Goal: Information Seeking & Learning: Learn about a topic

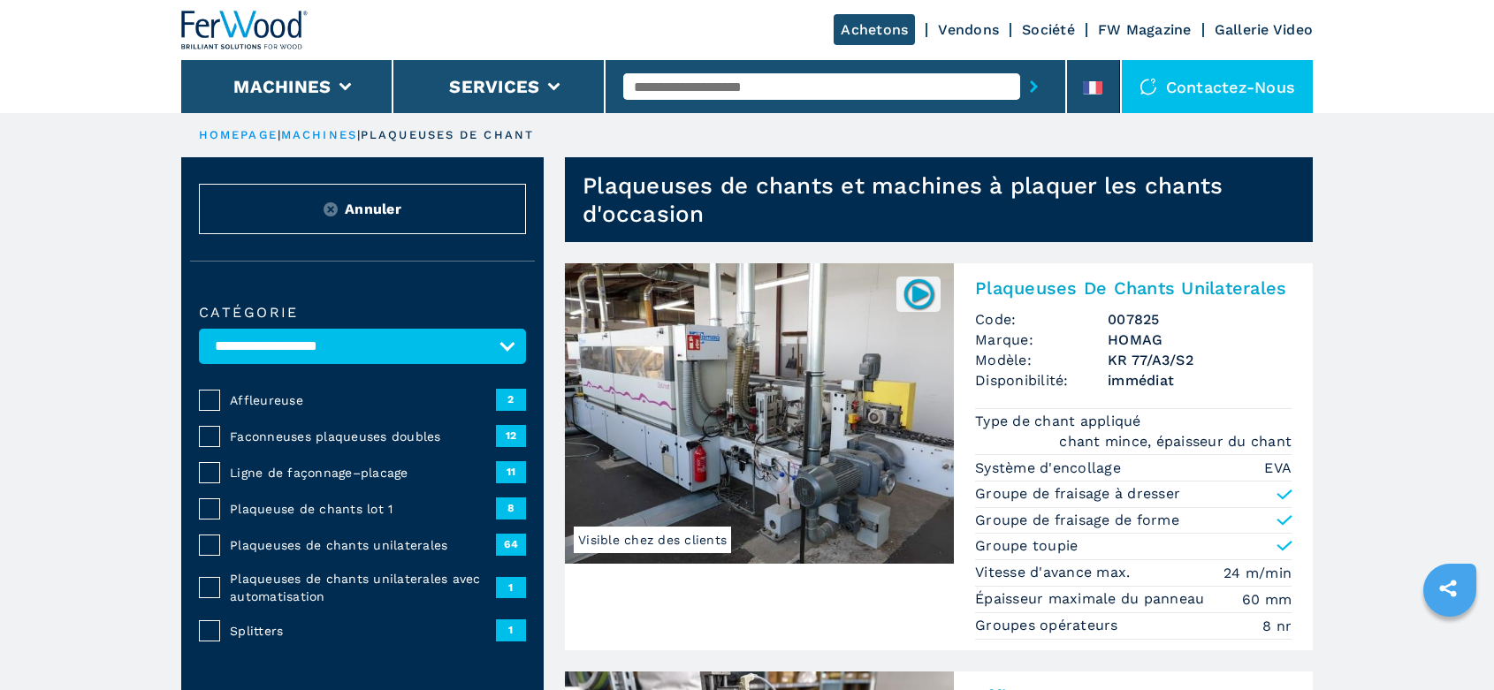
select select "**********"
click at [669, 91] on input "text" at bounding box center [821, 86] width 397 height 27
type input "******"
click at [670, 115] on div "005108" at bounding box center [821, 116] width 397 height 32
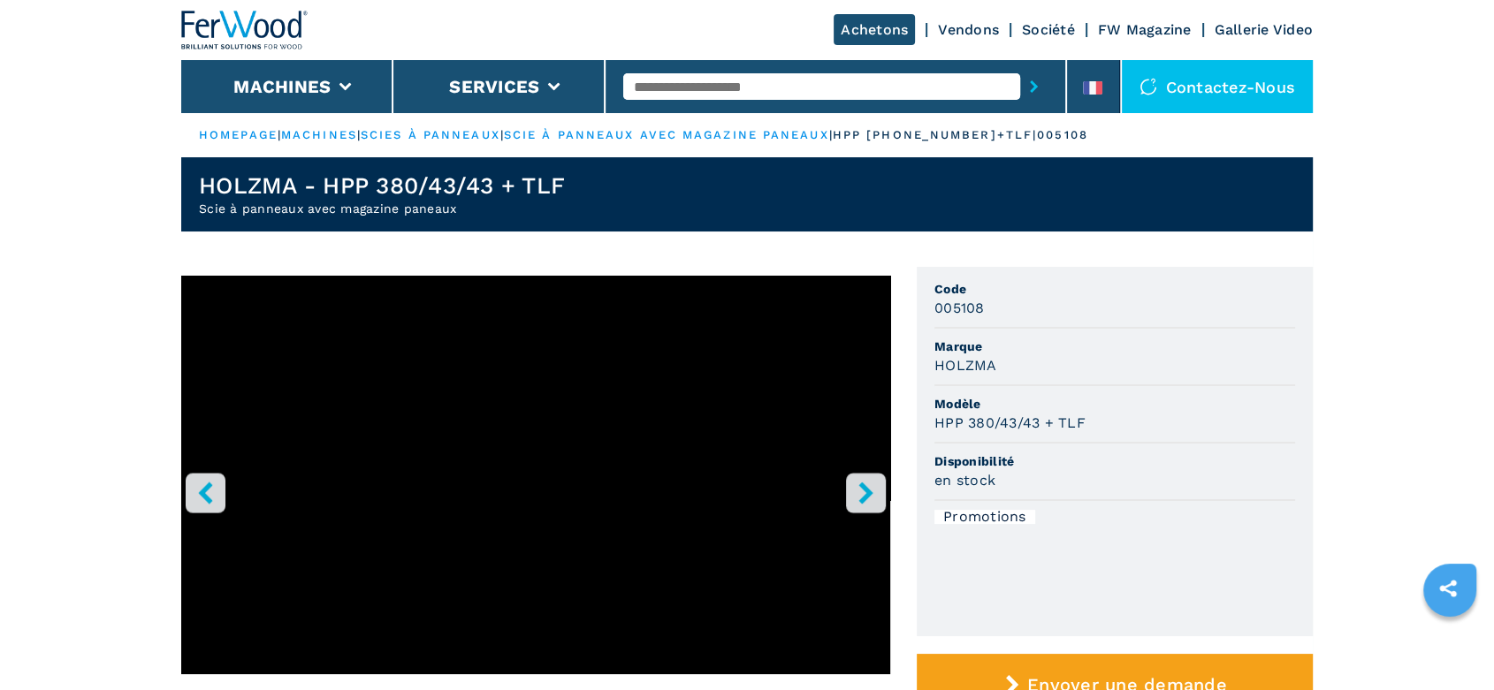
click at [877, 487] on button "right-button" at bounding box center [866, 493] width 40 height 40
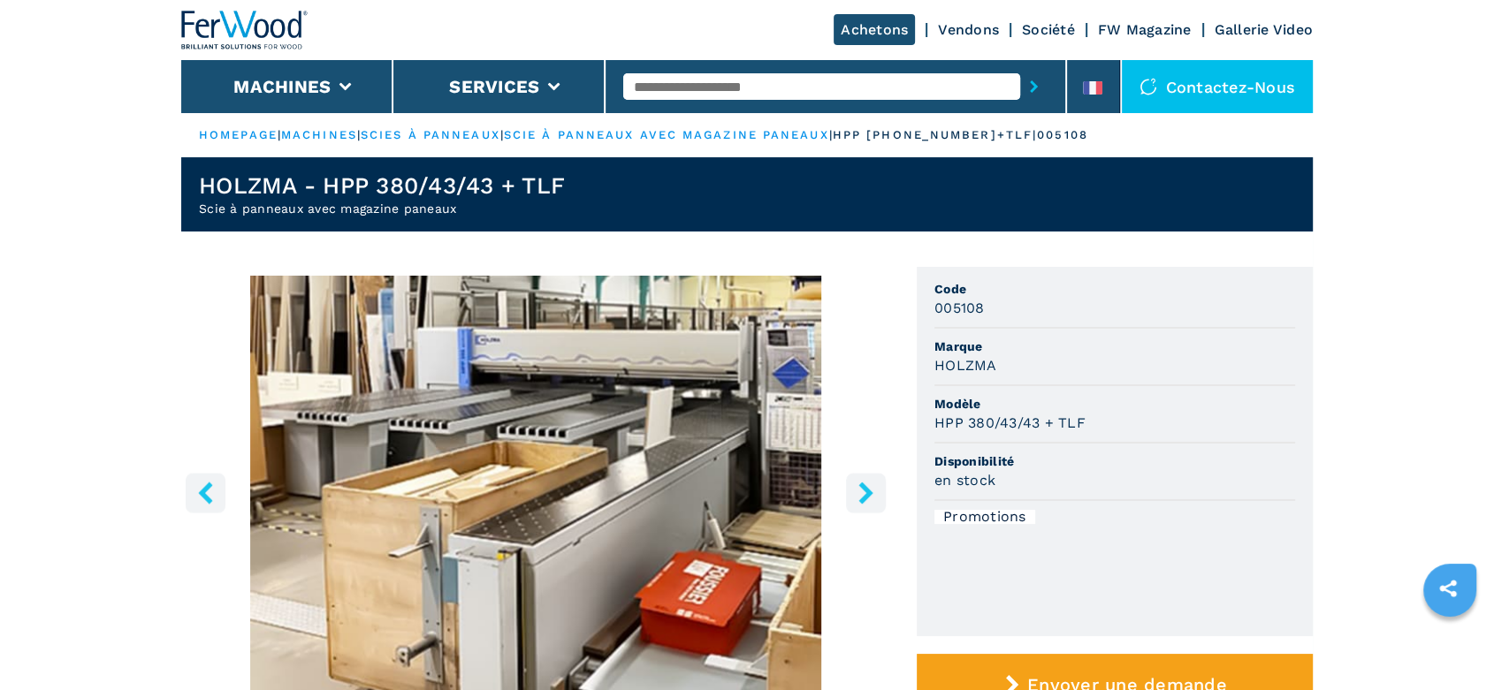
click at [877, 487] on button "right-button" at bounding box center [866, 493] width 40 height 40
click at [705, 87] on input "text" at bounding box center [821, 86] width 397 height 27
click at [1103, 70] on li at bounding box center [1093, 86] width 53 height 53
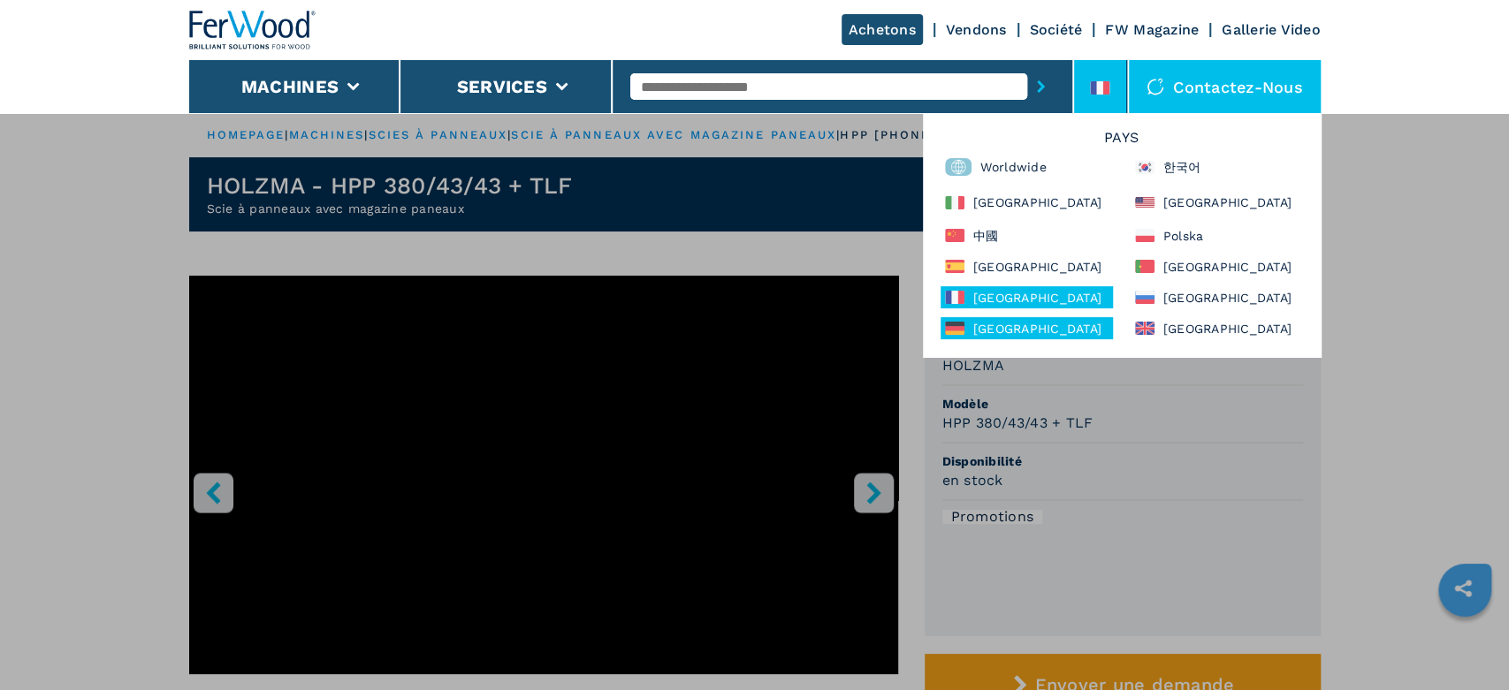
click at [987, 331] on div "Deutschland" at bounding box center [1026, 328] width 172 height 22
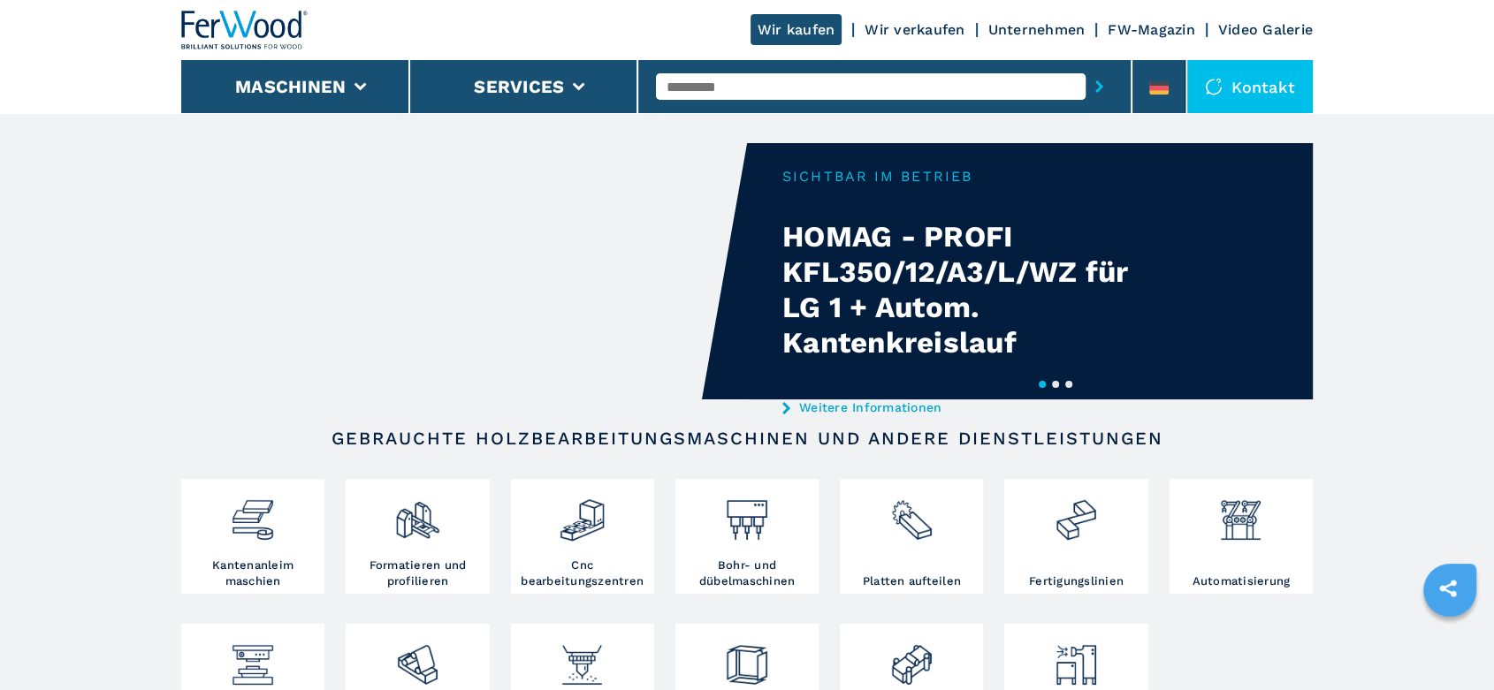
click at [682, 82] on input "text" at bounding box center [871, 86] width 430 height 27
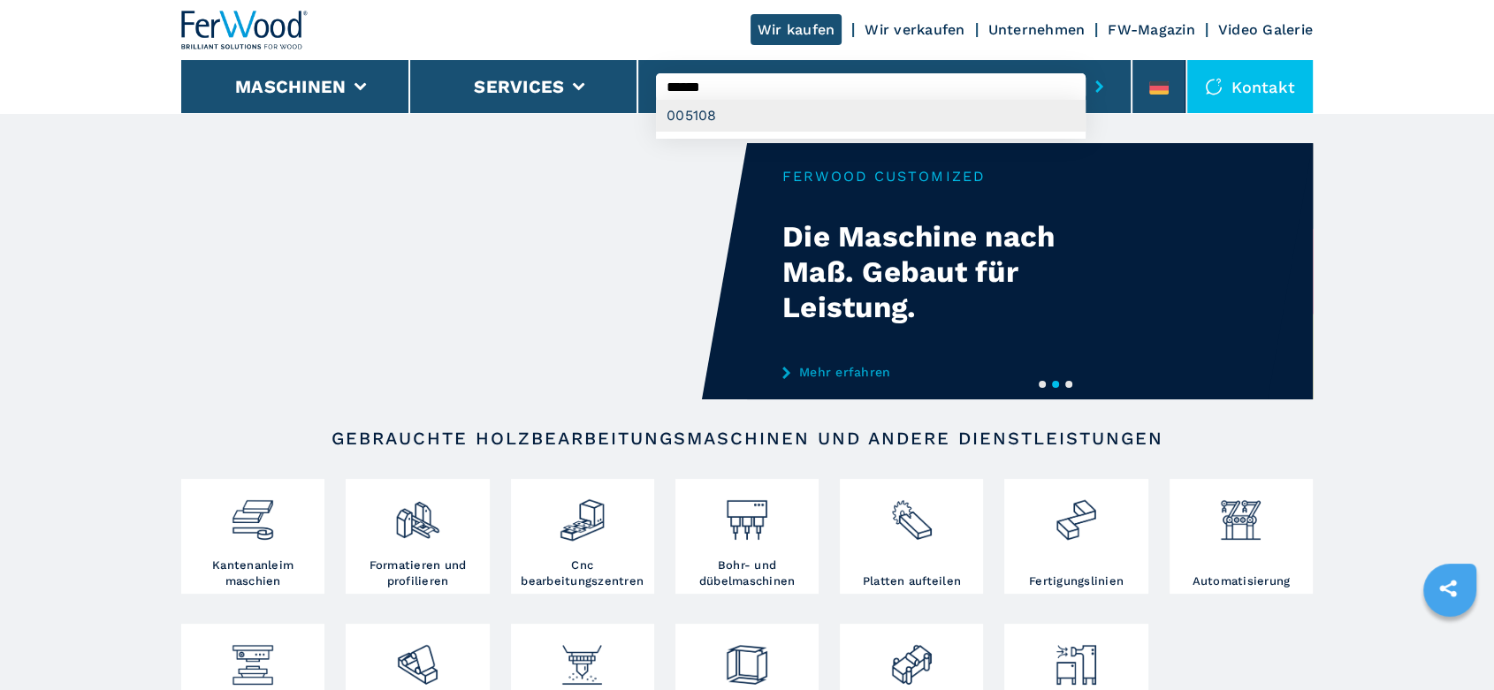
type input "******"
click at [683, 116] on div "005108" at bounding box center [871, 116] width 430 height 32
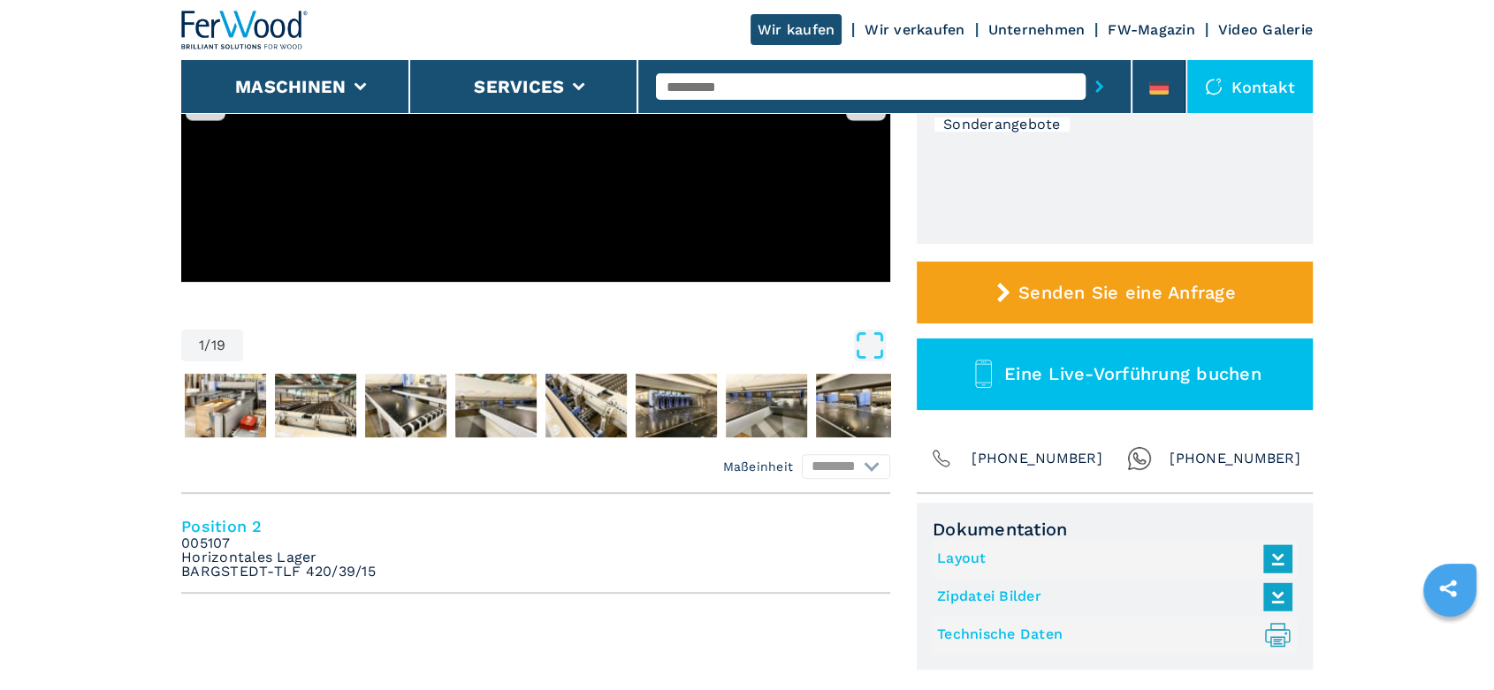
scroll to position [785, 0]
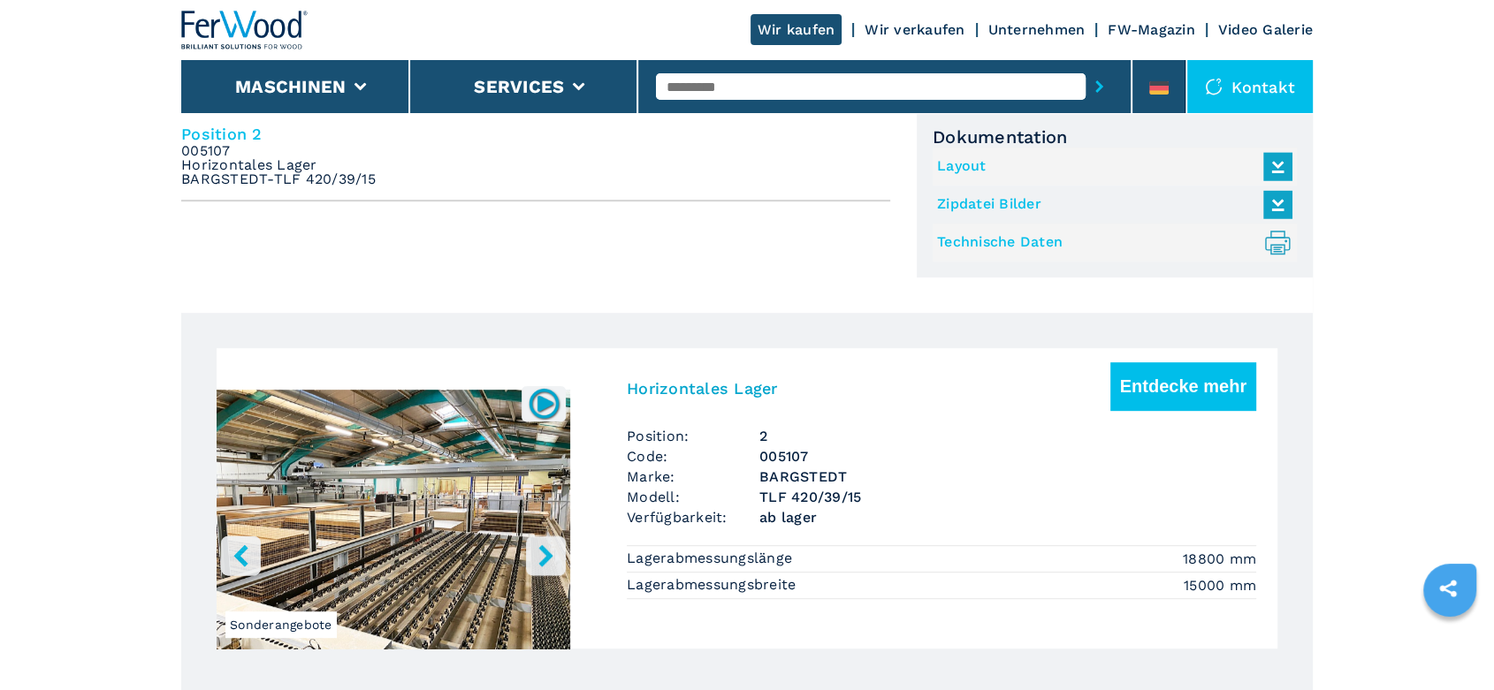
click at [811, 483] on h3 "BARGSTEDT" at bounding box center [1007, 477] width 497 height 20
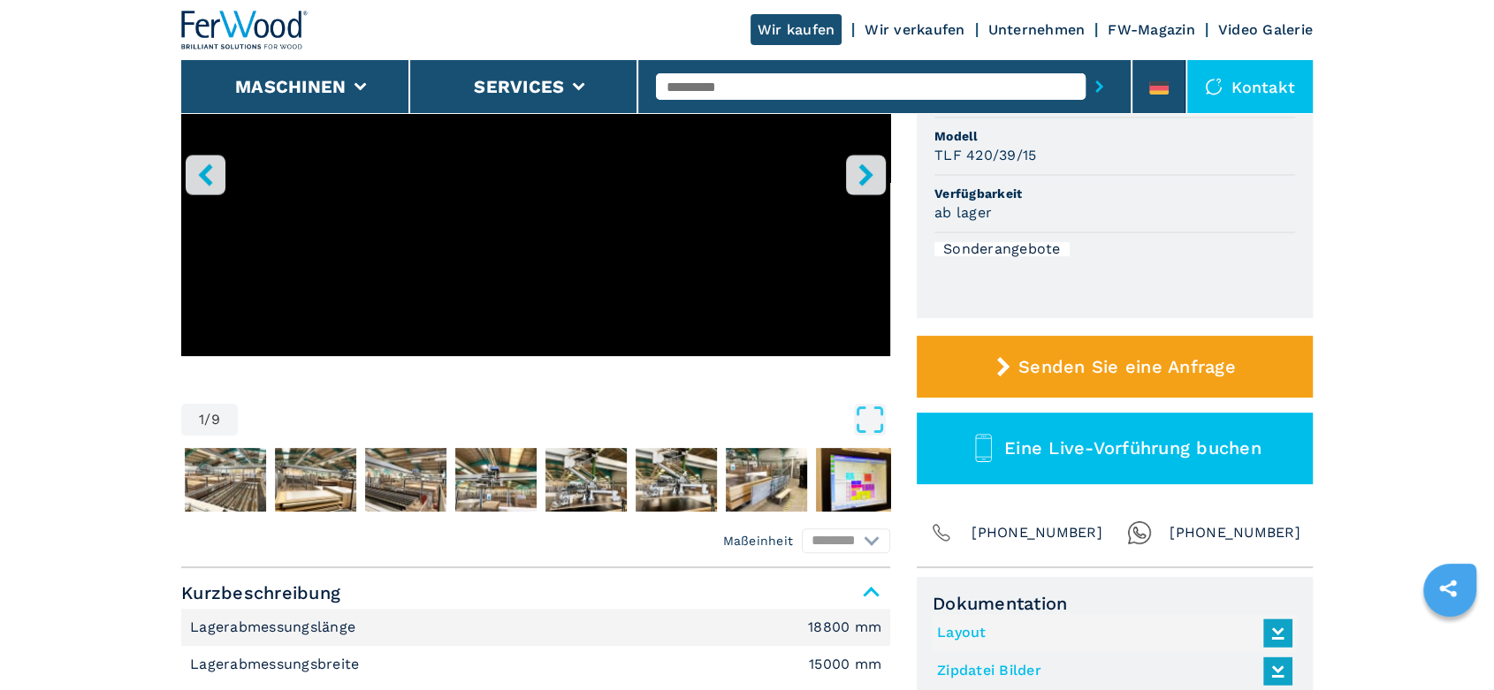
scroll to position [589, 0]
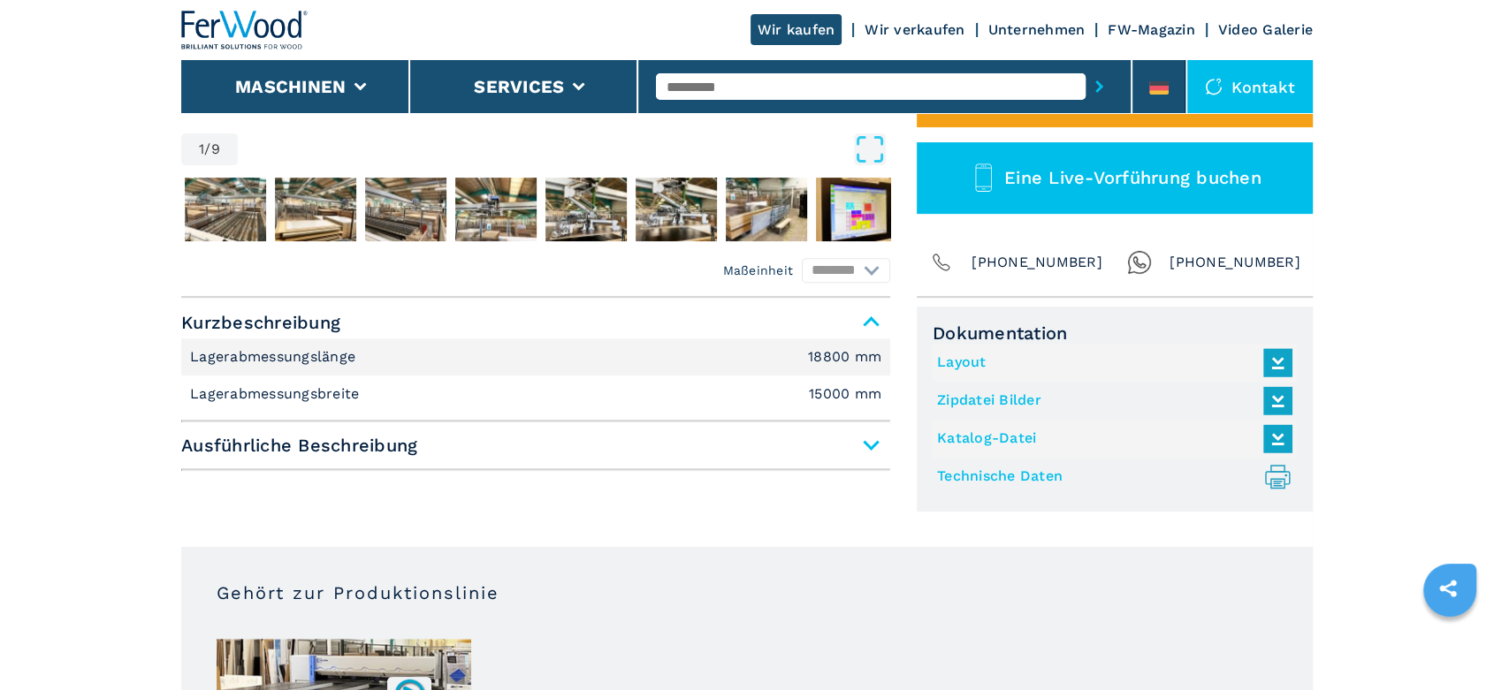
click at [978, 478] on link "Technische Daten .prefix__st0{stroke-linecap:round;stroke-linejoin:round}.prefi…" at bounding box center [1110, 476] width 346 height 29
click at [670, 88] on input "text" at bounding box center [871, 86] width 430 height 27
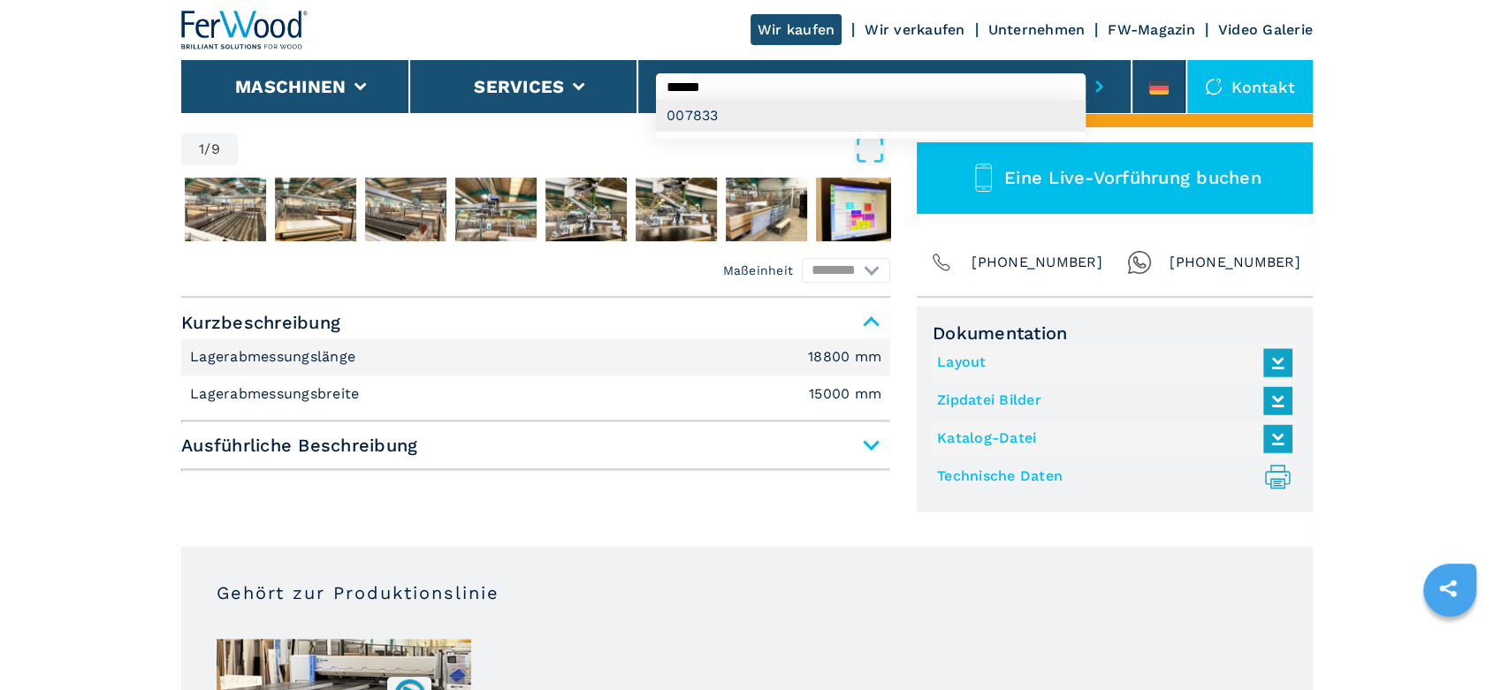
type input "******"
click at [695, 118] on div "007833" at bounding box center [871, 116] width 430 height 32
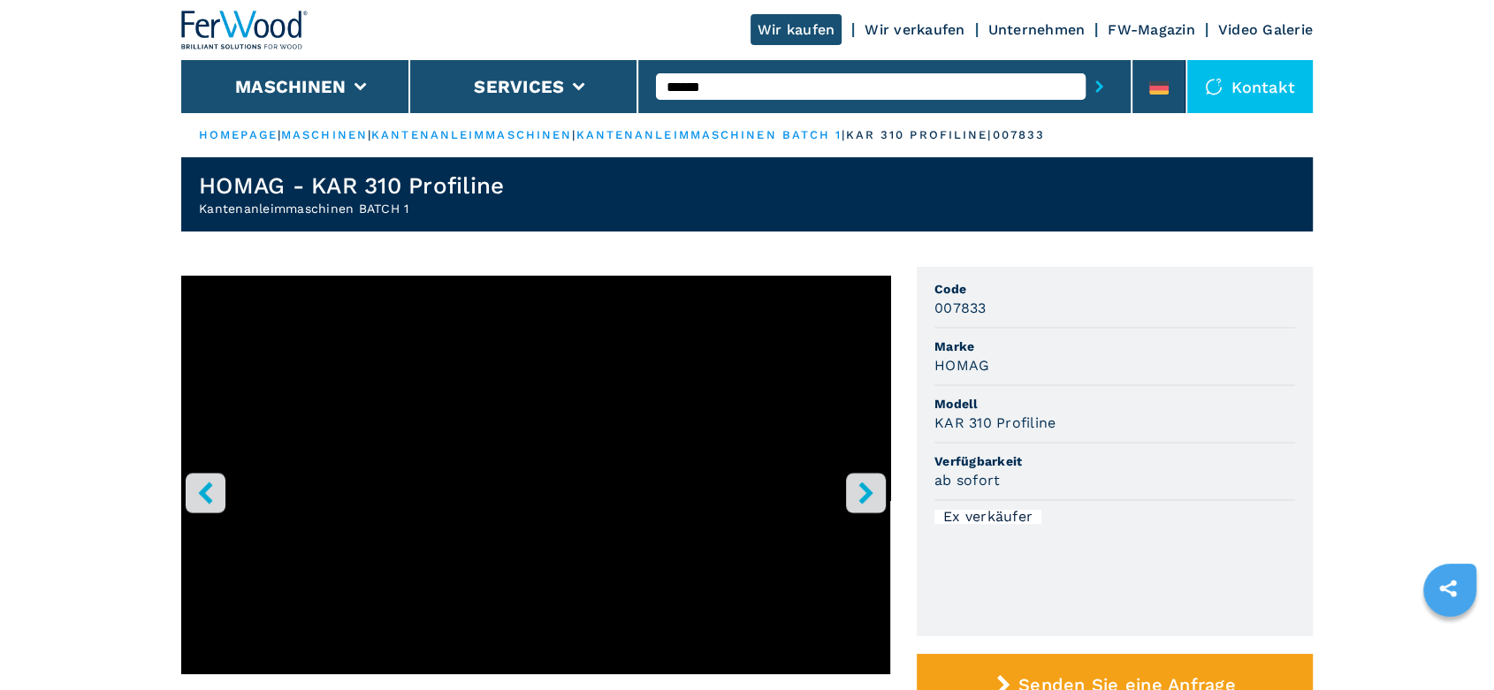
click at [875, 489] on icon "right-button" at bounding box center [866, 493] width 22 height 22
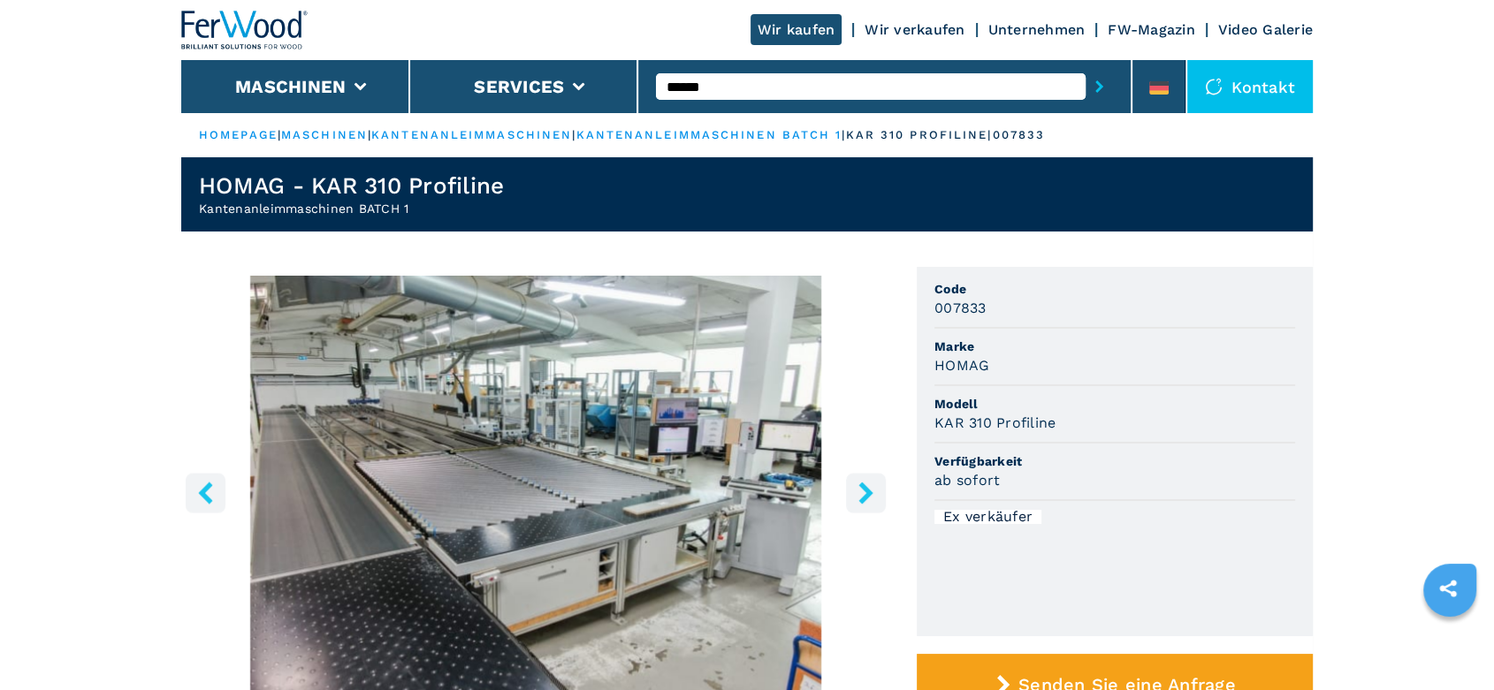
click at [875, 489] on icon "right-button" at bounding box center [866, 493] width 22 height 22
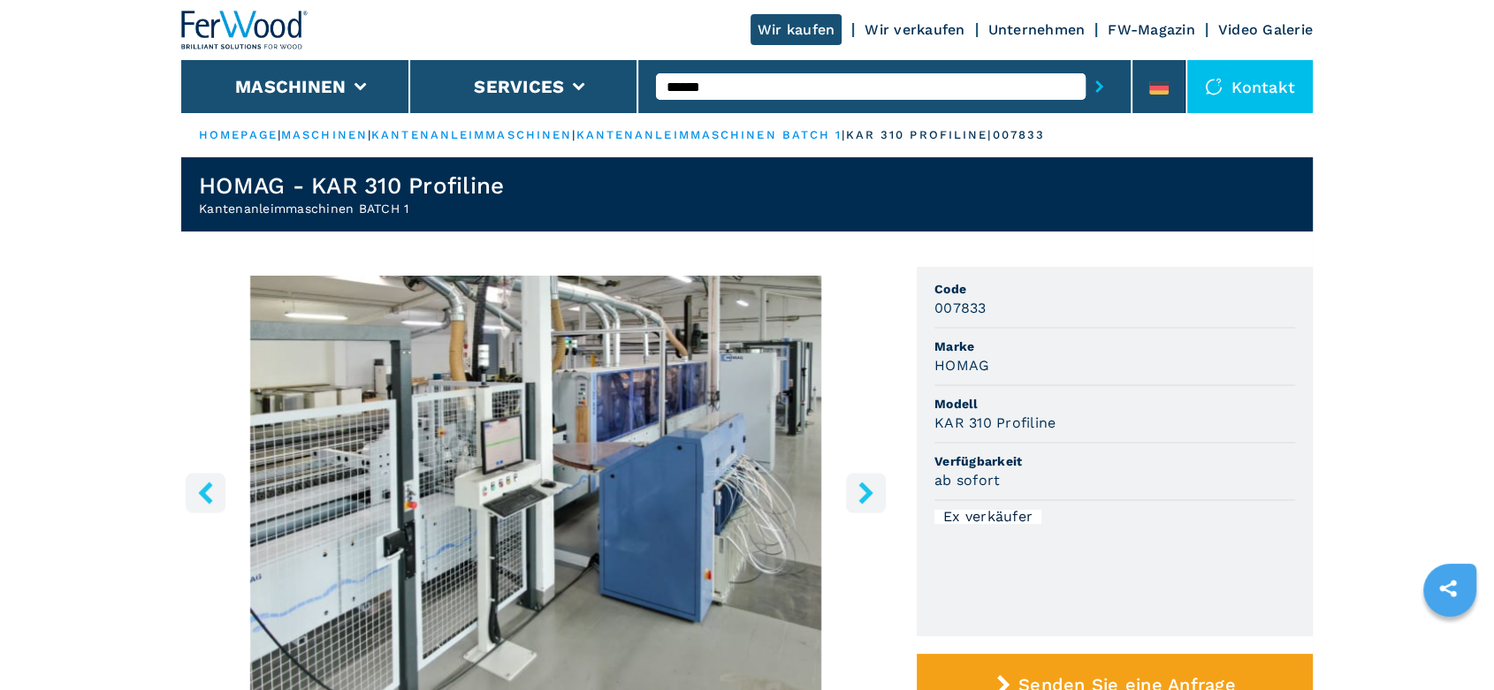
click at [875, 489] on icon "right-button" at bounding box center [866, 493] width 22 height 22
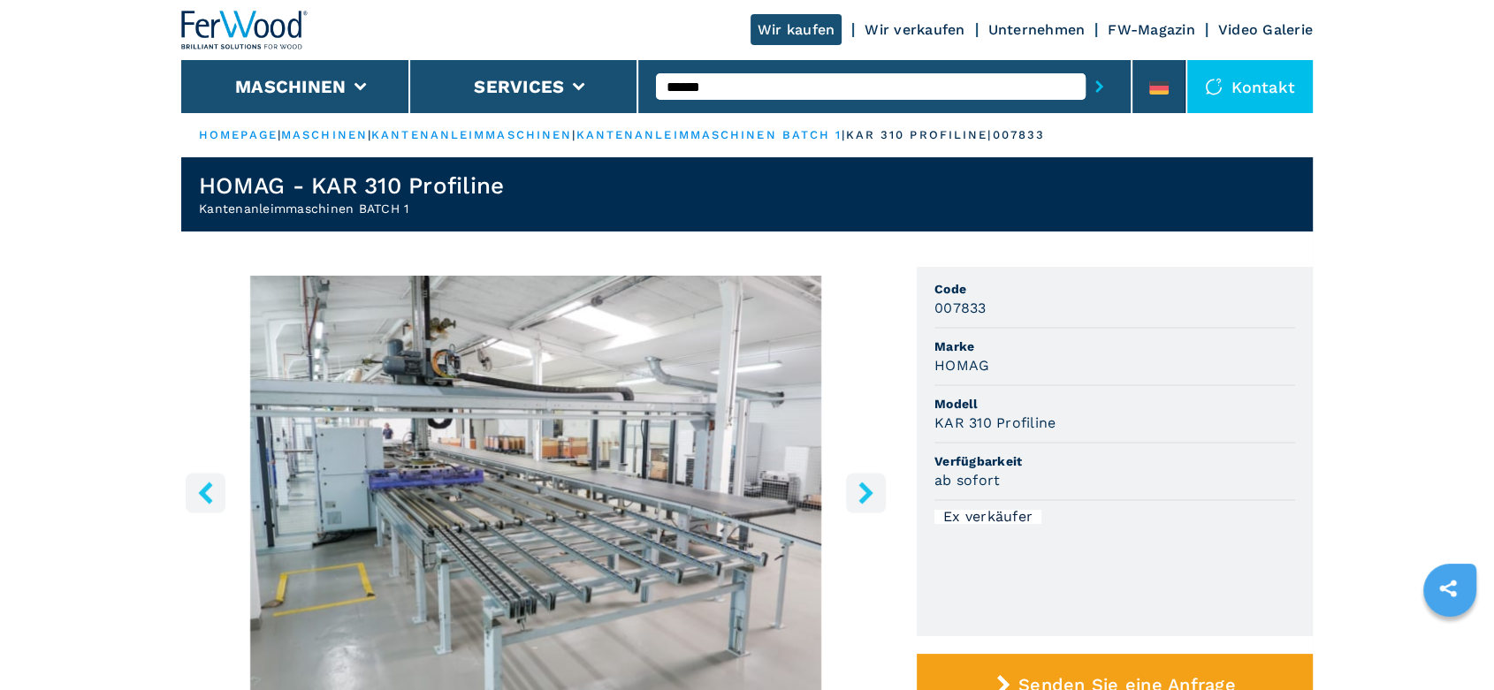
click at [875, 489] on icon "right-button" at bounding box center [866, 493] width 22 height 22
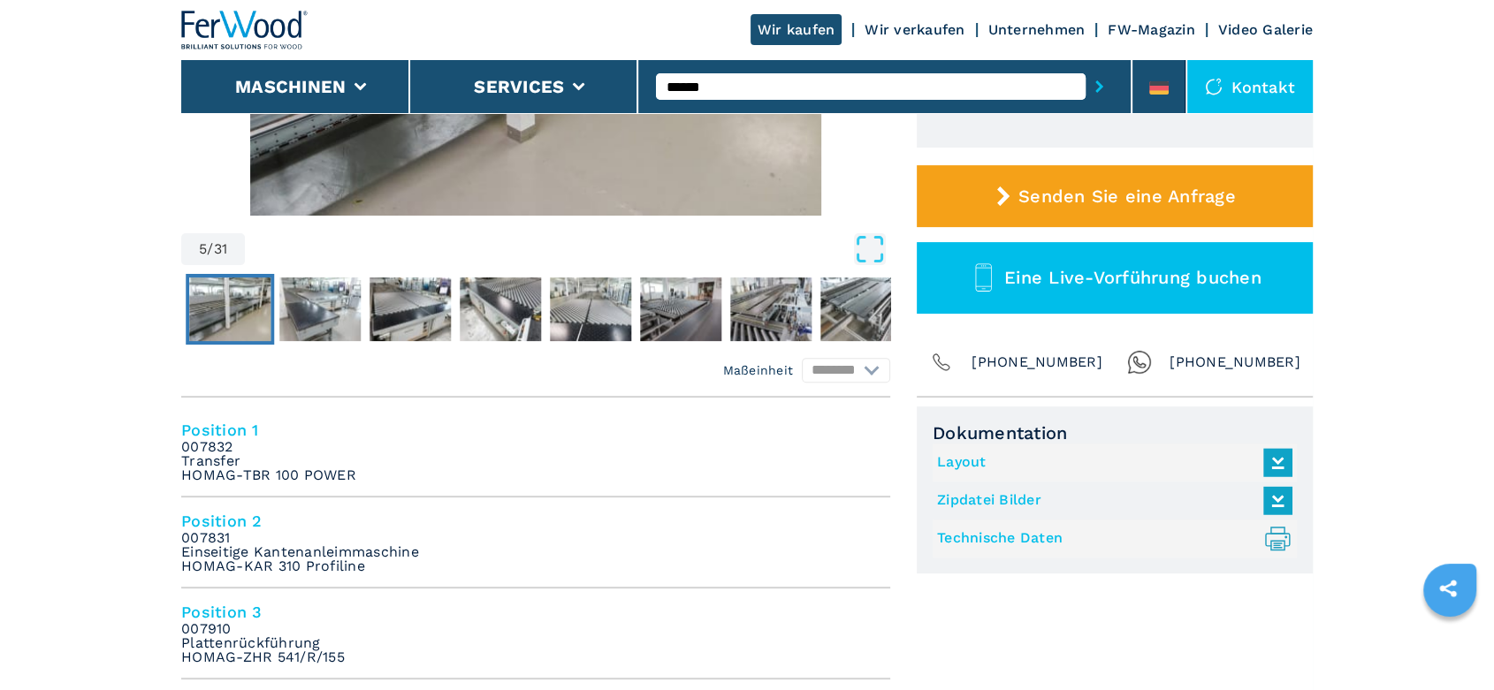
scroll to position [491, 0]
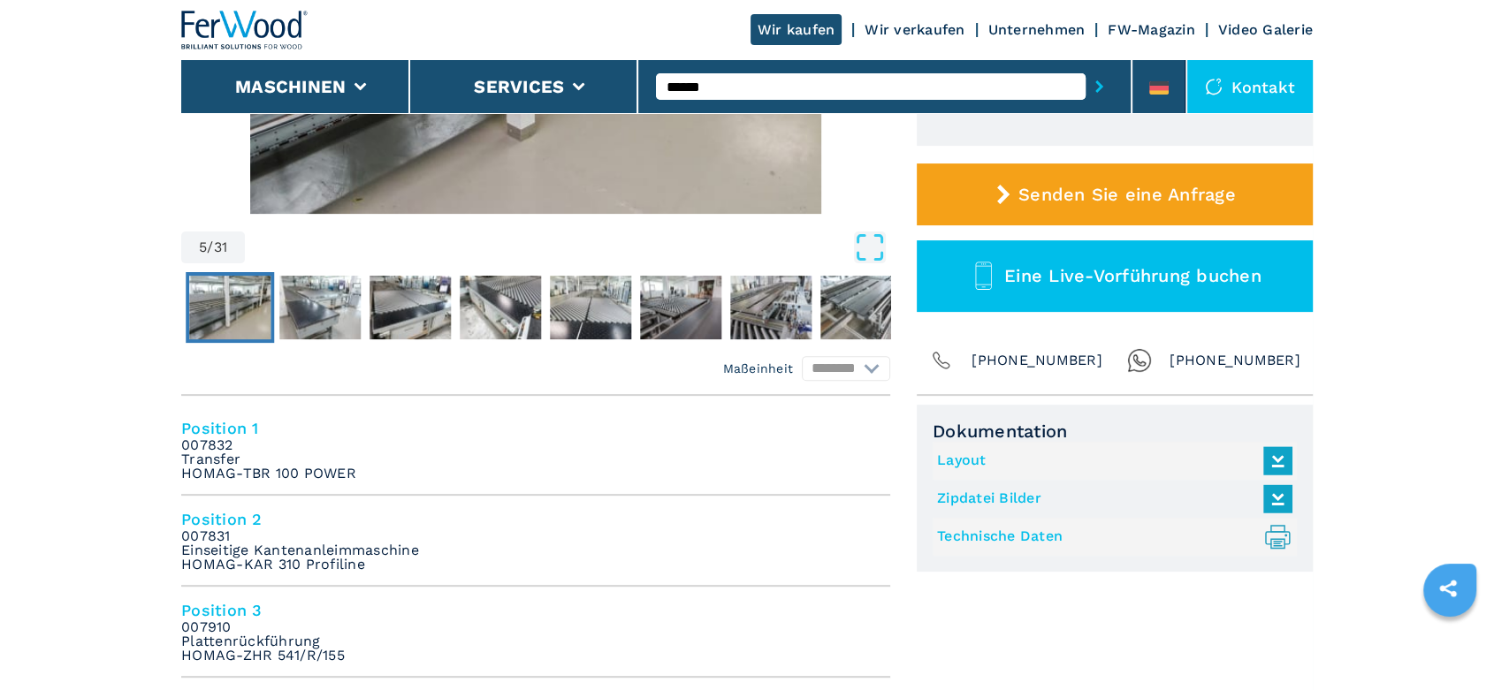
click at [973, 538] on link "Technische Daten .prefix__st0{stroke-linecap:round;stroke-linejoin:round}.prefi…" at bounding box center [1110, 536] width 346 height 29
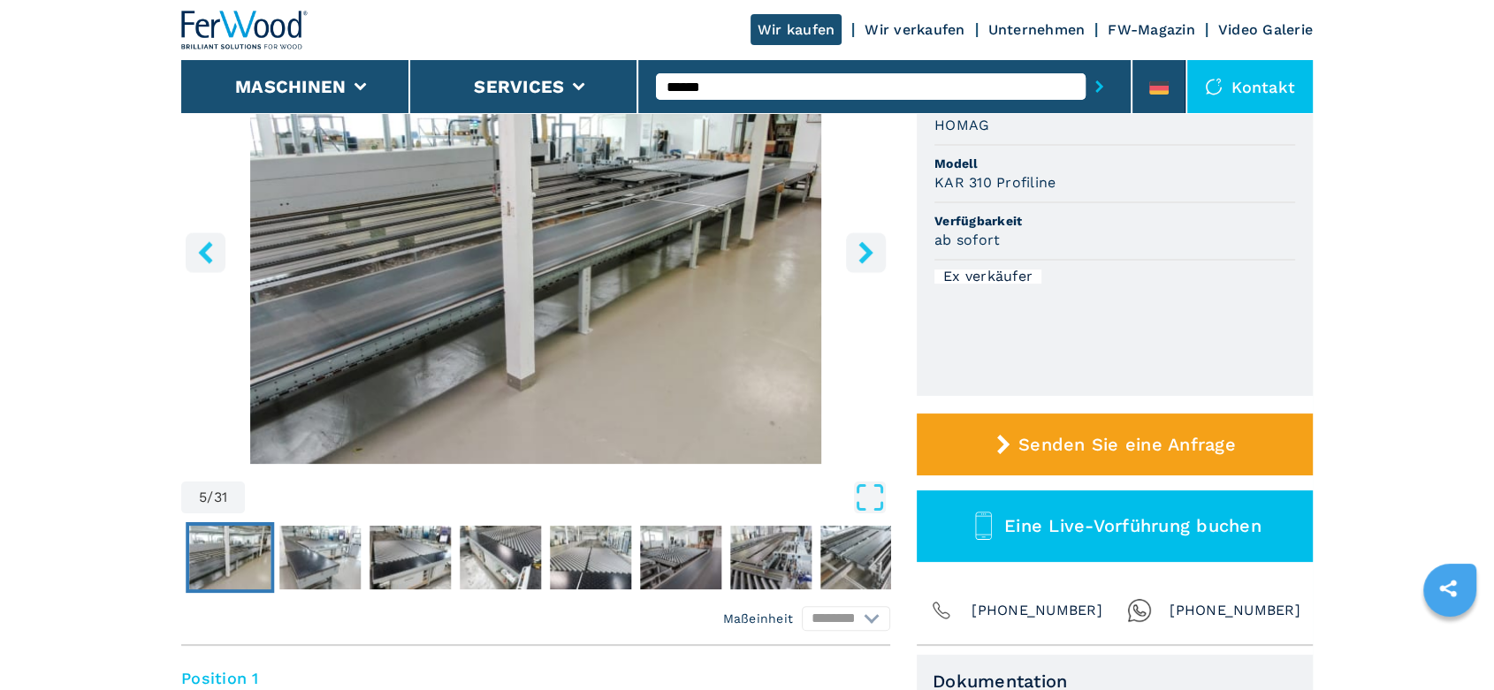
scroll to position [392, 0]
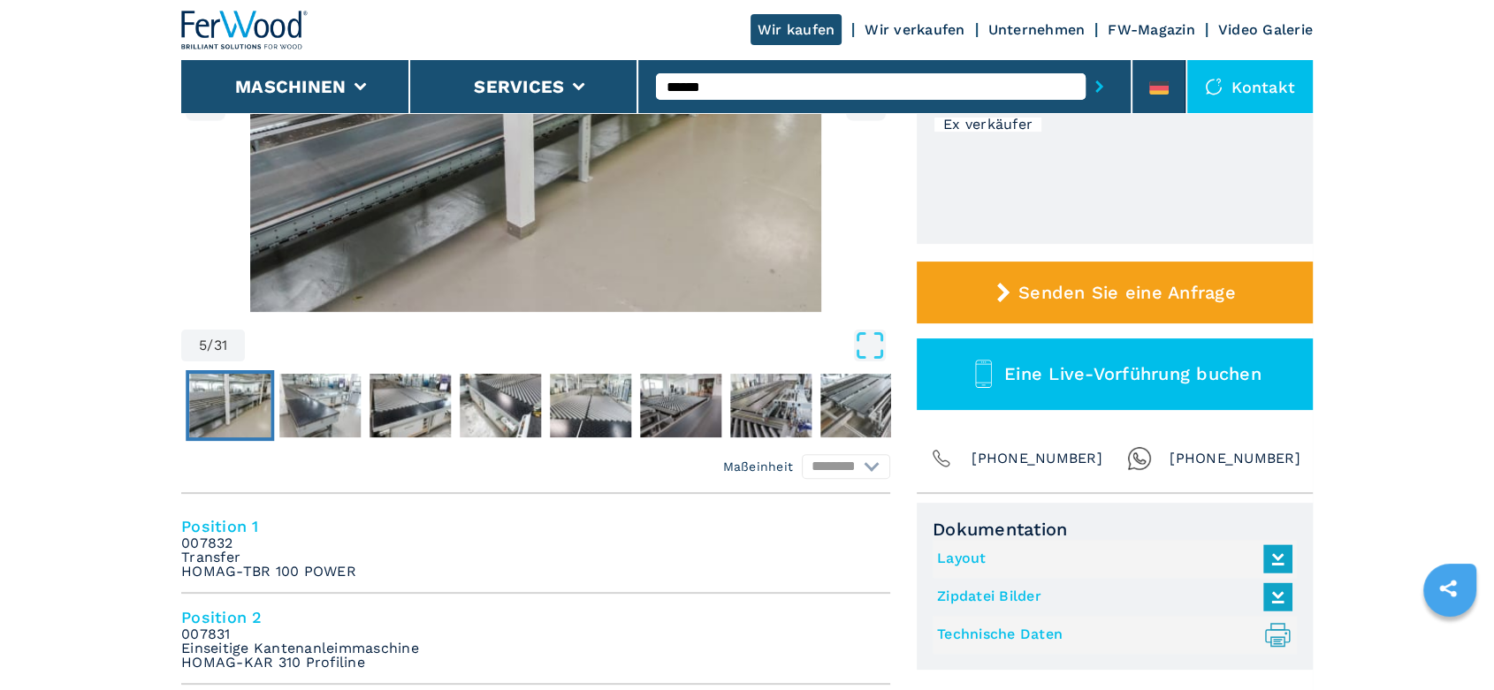
click at [1278, 551] on icon at bounding box center [1278, 558] width 38 height 37
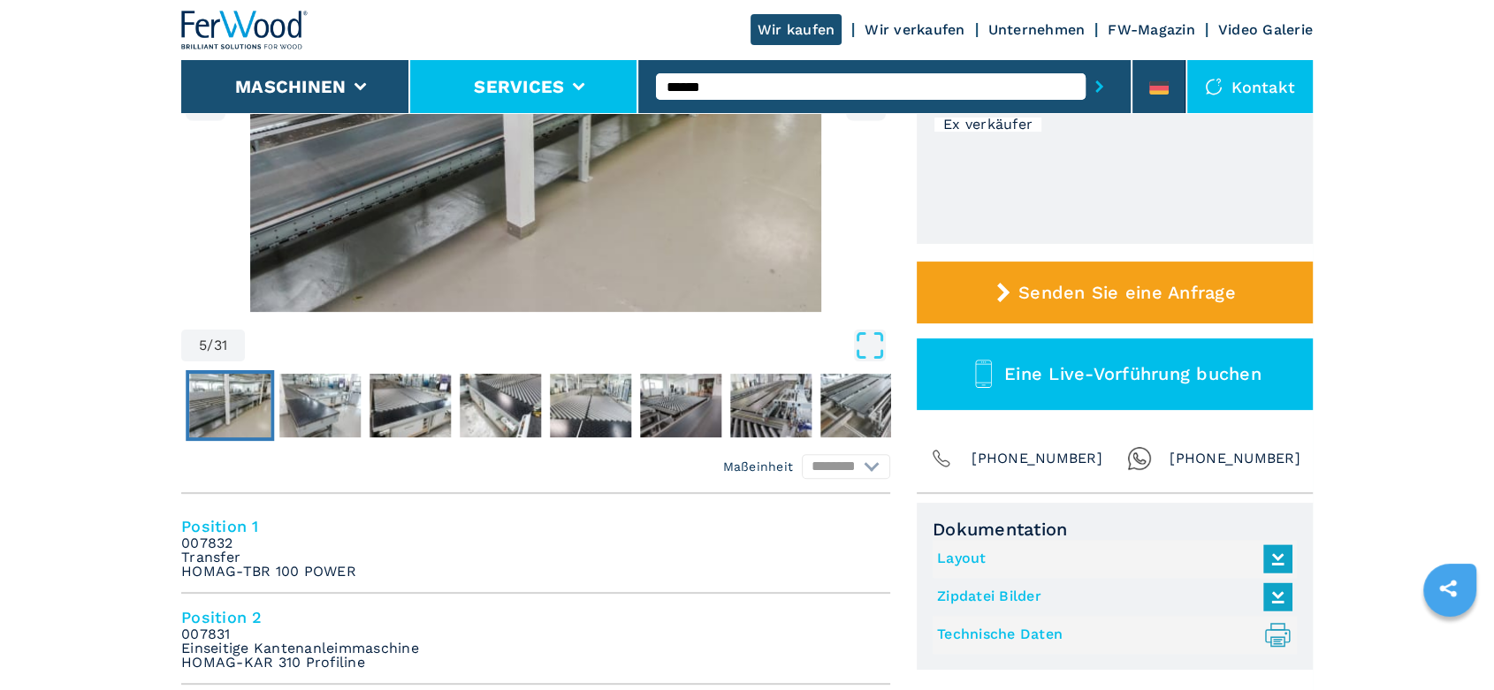
scroll to position [0, 0]
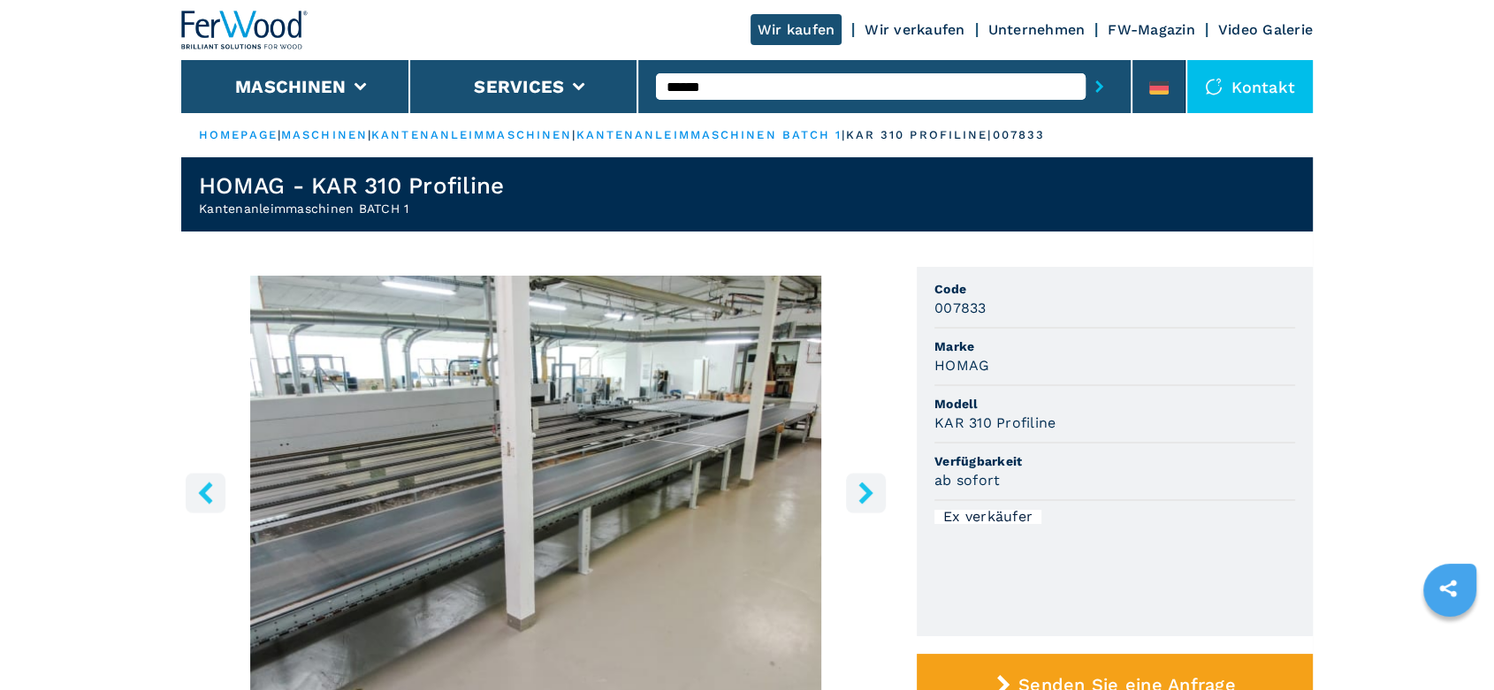
click at [212, 485] on icon "left-button" at bounding box center [205, 493] width 22 height 22
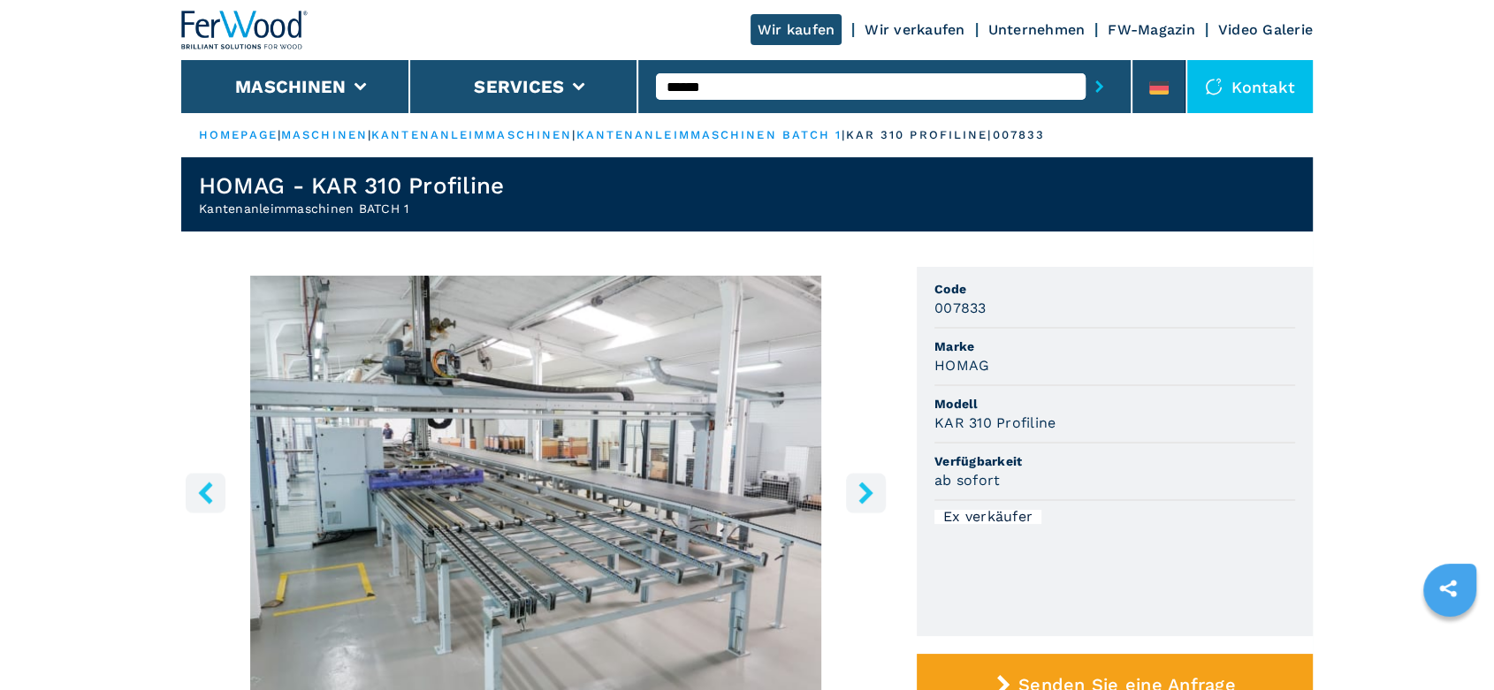
click at [212, 485] on icon "left-button" at bounding box center [205, 493] width 22 height 22
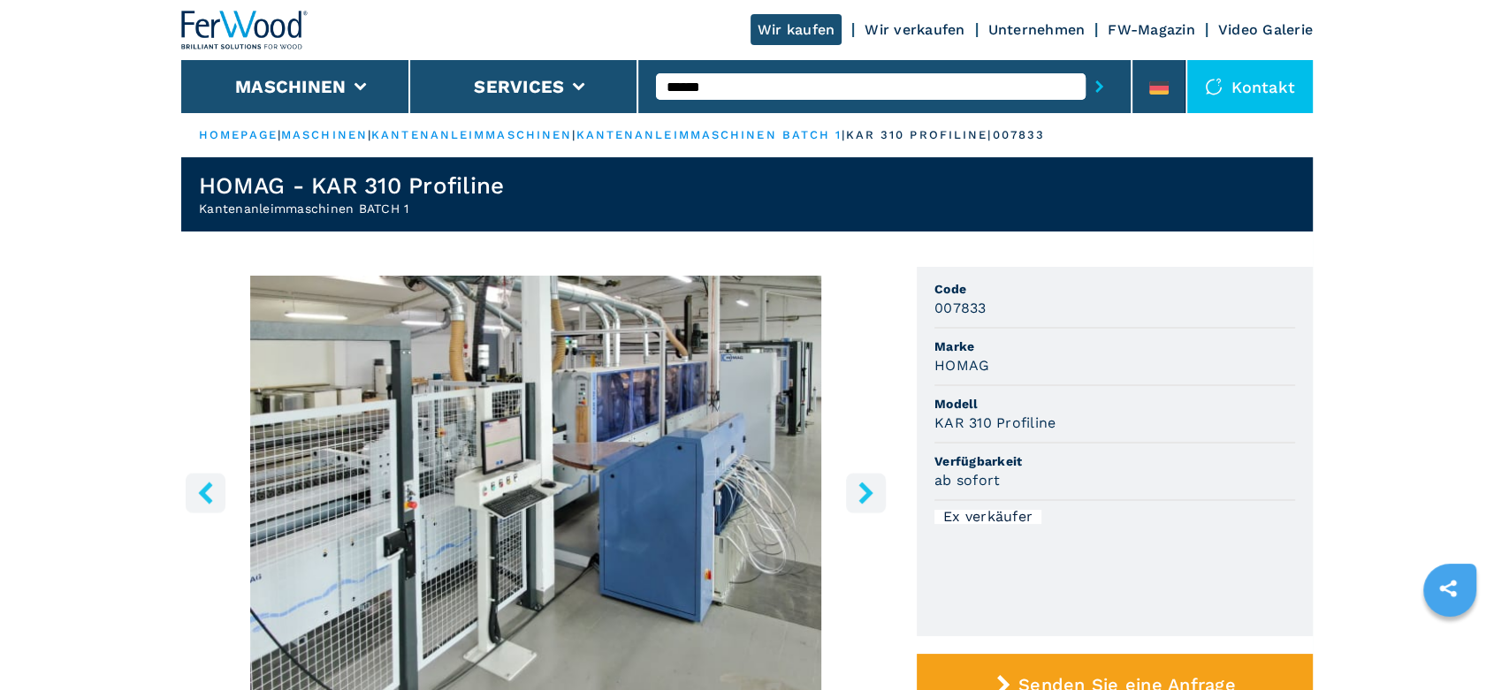
click at [212, 485] on icon "left-button" at bounding box center [205, 493] width 22 height 22
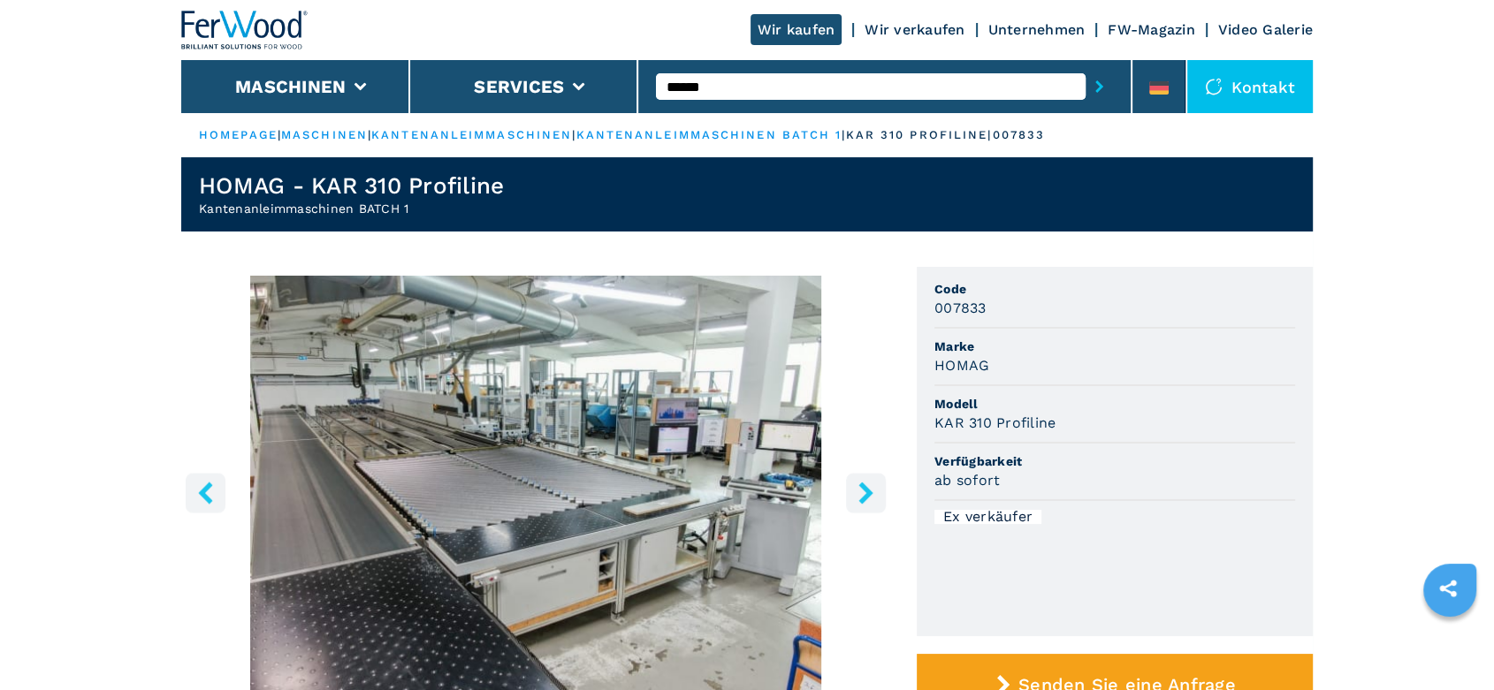
click at [212, 485] on icon "left-button" at bounding box center [205, 493] width 22 height 22
